Goal: Task Accomplishment & Management: Use online tool/utility

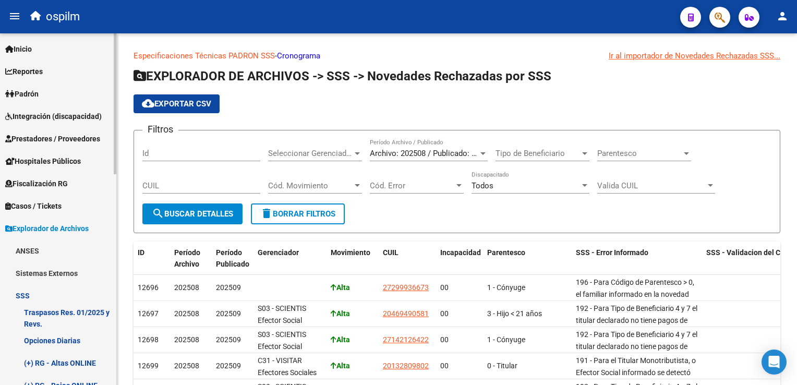
click at [28, 95] on span "Padrón" at bounding box center [21, 93] width 33 height 11
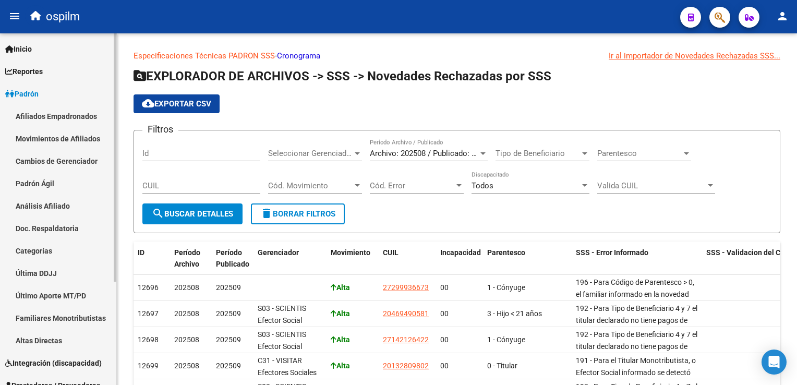
click at [34, 189] on link "Padrón Ágil" at bounding box center [58, 183] width 116 height 22
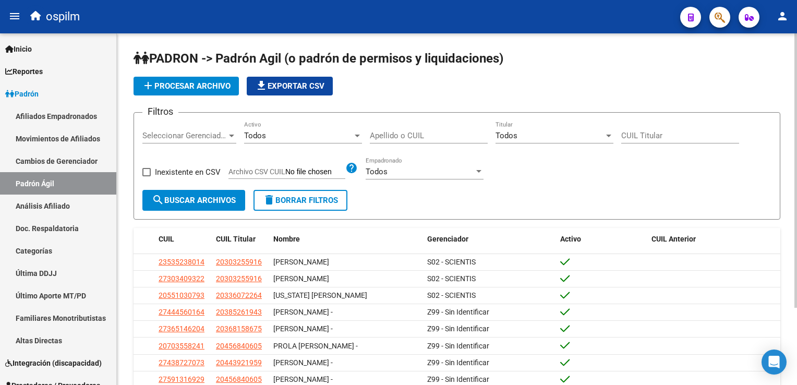
click at [213, 90] on span "add Procesar archivo" at bounding box center [186, 85] width 89 height 9
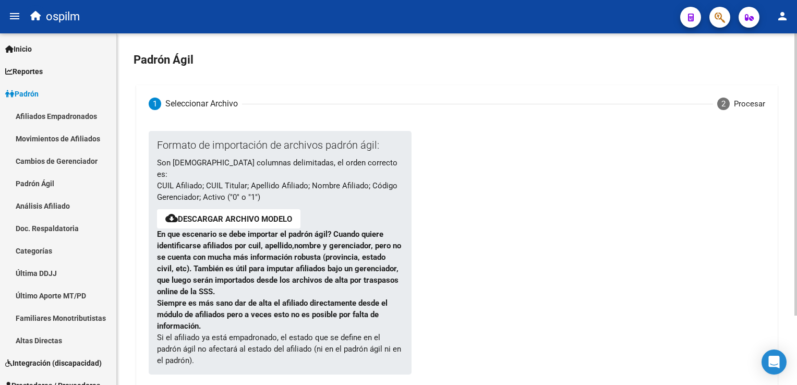
drag, startPoint x: 792, startPoint y: 128, endPoint x: 691, endPoint y: 151, distance: 102.9
click at [797, 161] on html "menu ospilm person Firma Express Inicio Calendario SSS Instructivos Contacto OS…" at bounding box center [398, 192] width 797 height 385
click at [738, 106] on div "Procesar" at bounding box center [749, 103] width 31 height 11
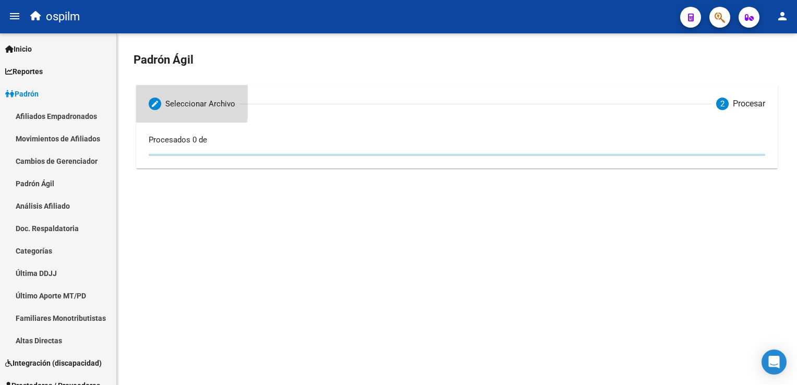
click at [157, 100] on mat-icon "create" at bounding box center [155, 104] width 8 height 8
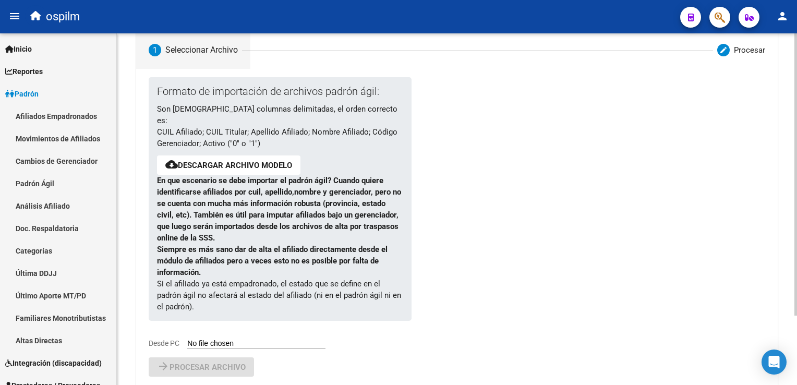
scroll to position [86, 0]
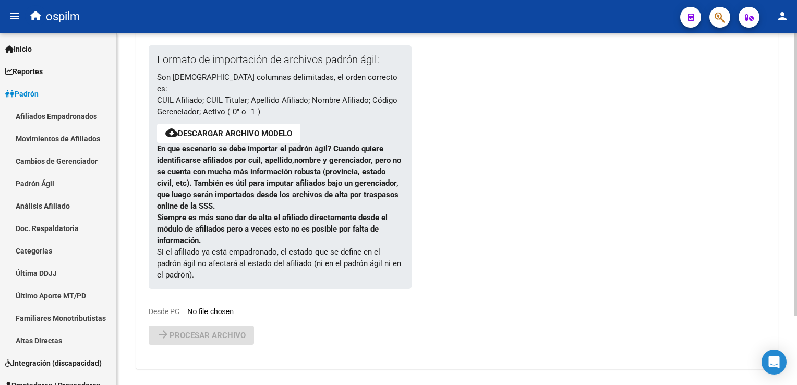
click at [201, 307] on input "Desde PC" at bounding box center [256, 312] width 138 height 10
type input "C:\fakepath\Nuevo Hoja de cálculo de Microsoft Excel (3).csv"
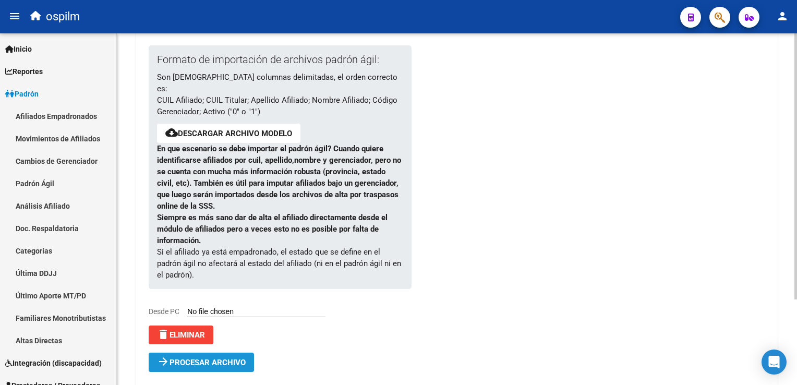
click at [184, 358] on span "Procesar archivo" at bounding box center [208, 362] width 76 height 9
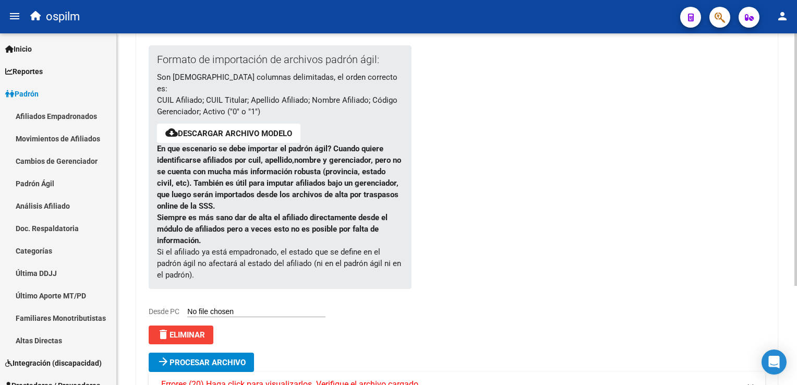
scroll to position [138, 0]
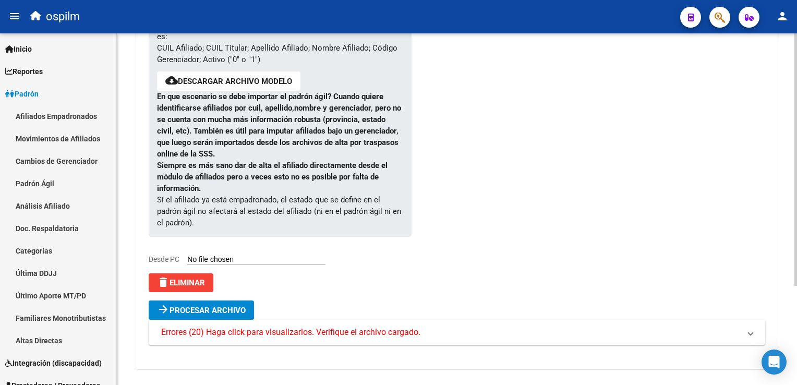
click at [797, 184] on html "menu ospilm person Firma Express Inicio Calendario SSS Instructivos Contacto OS…" at bounding box center [398, 192] width 797 height 385
click at [225, 327] on span "Errores (20) Haga click para visualizarlos. Verifique el archivo cargado." at bounding box center [290, 332] width 259 height 11
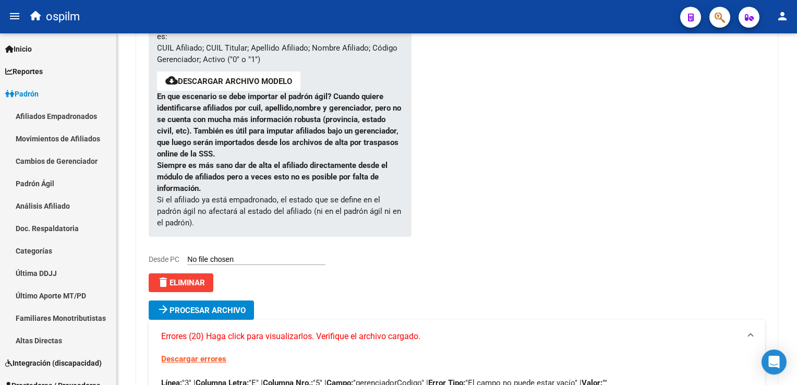
drag, startPoint x: 793, startPoint y: 120, endPoint x: 799, endPoint y: 189, distance: 69.6
click at [797, 189] on html "menu ospilm person Firma Express Inicio Calendario SSS Instructivos Contacto OS…" at bounding box center [398, 192] width 797 height 385
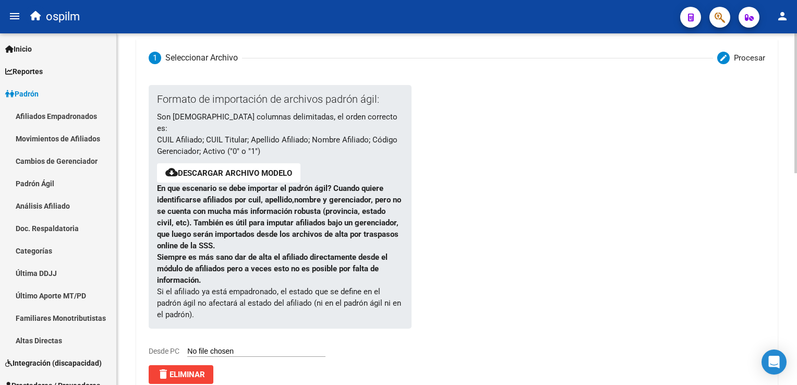
scroll to position [533, 0]
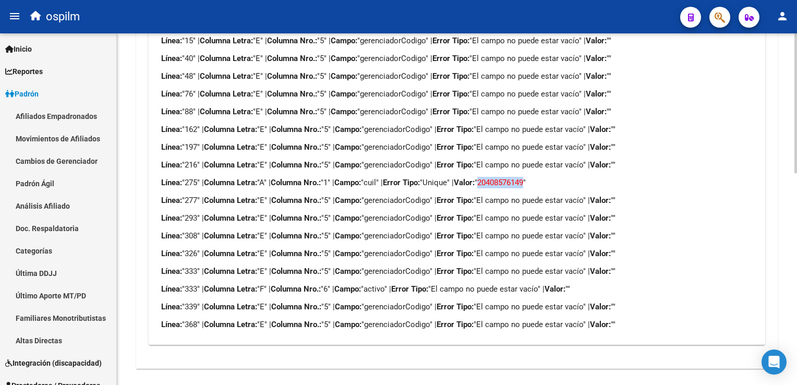
drag, startPoint x: 547, startPoint y: 170, endPoint x: 499, endPoint y: 171, distance: 48.0
click at [499, 177] on p "Línea: "275" | Columna Letra: "A" | Columna Nro.: "1" | Campo: "cuil" | Error T…" at bounding box center [456, 182] width 591 height 11
copy span "20408576149"
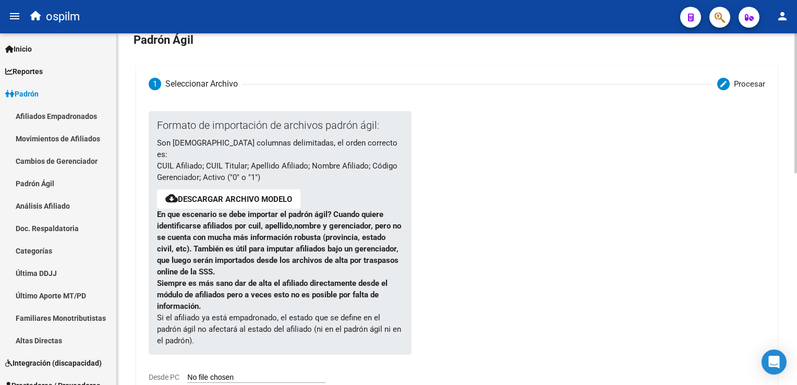
scroll to position [0, 0]
